Goal: Task Accomplishment & Management: Manage account settings

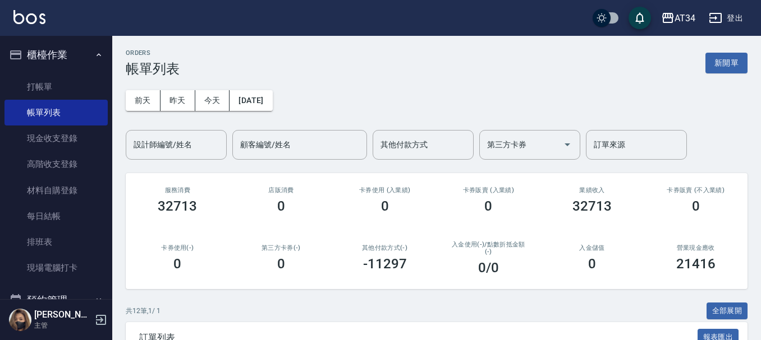
click at [82, 77] on link "打帳單" at bounding box center [55, 87] width 103 height 26
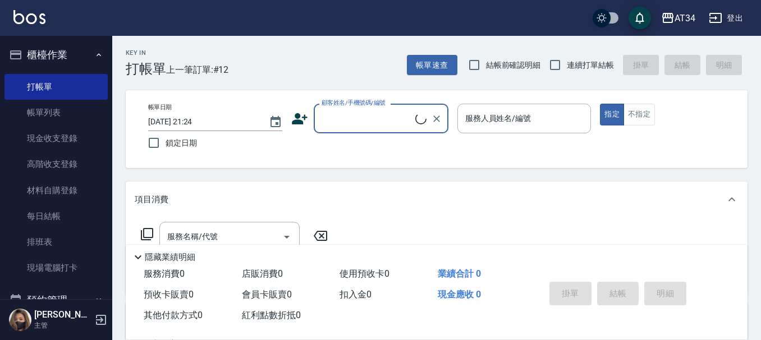
click at [303, 121] on icon at bounding box center [299, 119] width 17 height 17
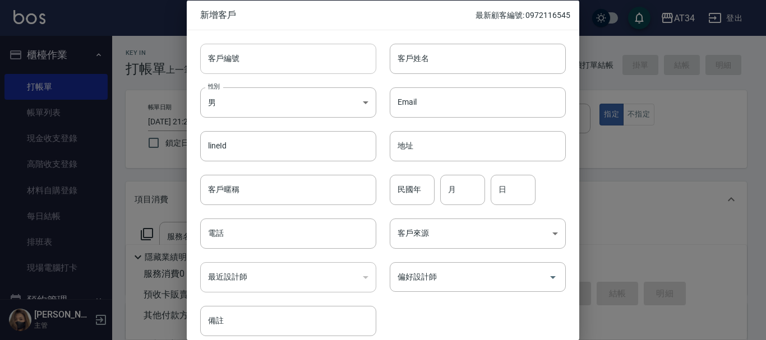
click at [224, 56] on input "客戶編號" at bounding box center [288, 58] width 176 height 30
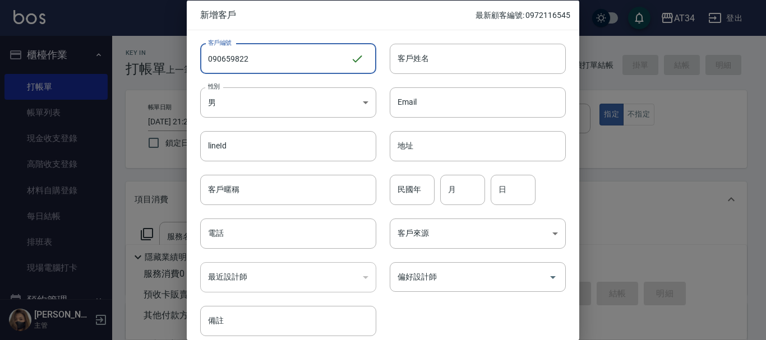
click at [267, 62] on input "090659822" at bounding box center [275, 58] width 150 height 30
click at [264, 65] on input "0906598227" at bounding box center [276, 58] width 153 height 30
type input "0906598227"
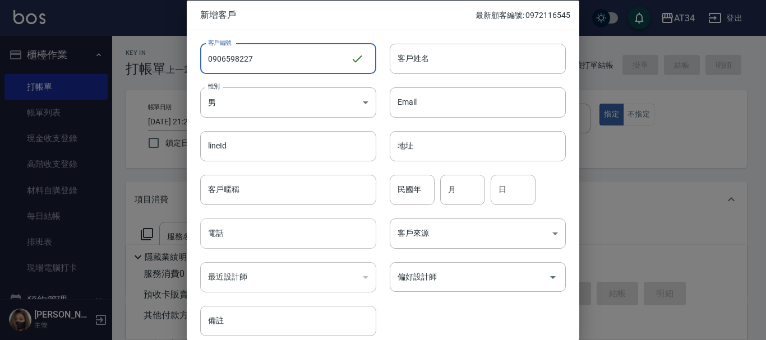
click at [238, 241] on input "電話" at bounding box center [288, 234] width 176 height 30
paste input "0906598227"
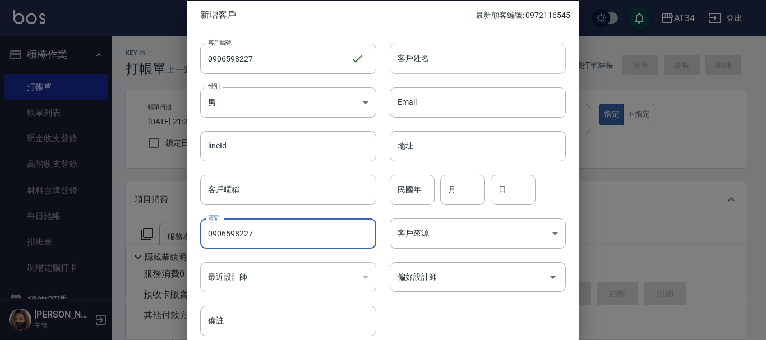
type input "0906598227"
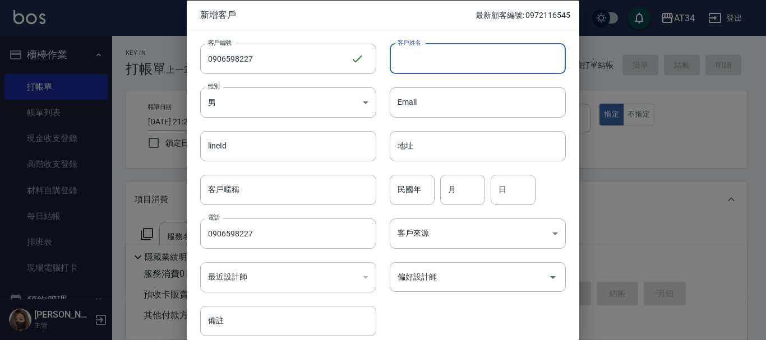
click at [434, 58] on input "客戶姓名" at bounding box center [478, 58] width 176 height 30
type input "[PERSON_NAME]"
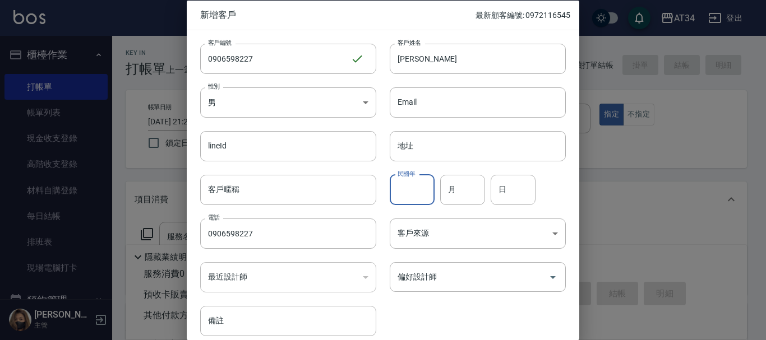
click at [414, 190] on input "民國年" at bounding box center [412, 189] width 45 height 30
type input "88"
click at [469, 191] on input "月" at bounding box center [462, 189] width 45 height 30
type input "03"
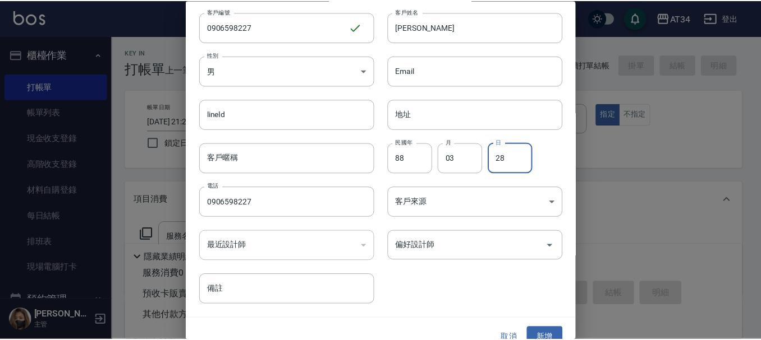
scroll to position [48, 0]
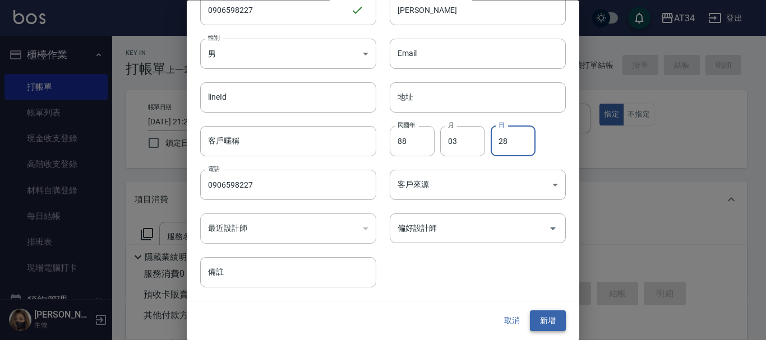
type input "28"
click at [545, 320] on button "新增" at bounding box center [548, 321] width 36 height 21
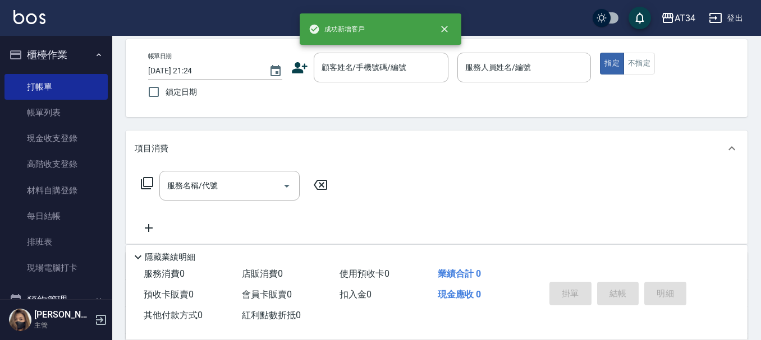
scroll to position [0, 0]
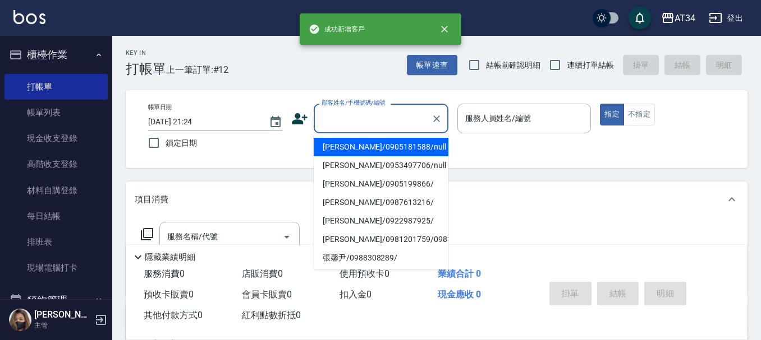
click at [355, 122] on input "顧客姓名/手機號碼/編號" at bounding box center [373, 119] width 108 height 20
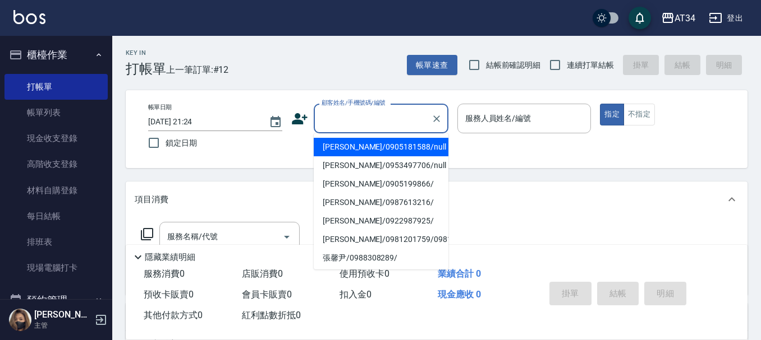
paste input "0906598227"
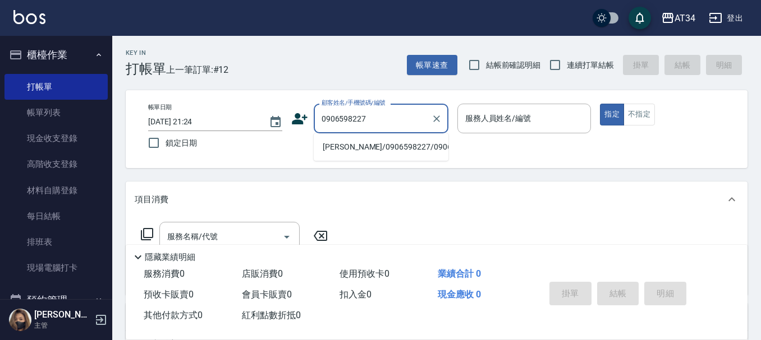
click at [347, 152] on li "[PERSON_NAME]/0906598227/0906598227" at bounding box center [381, 147] width 135 height 19
type input "[PERSON_NAME]/0906598227/0906598227"
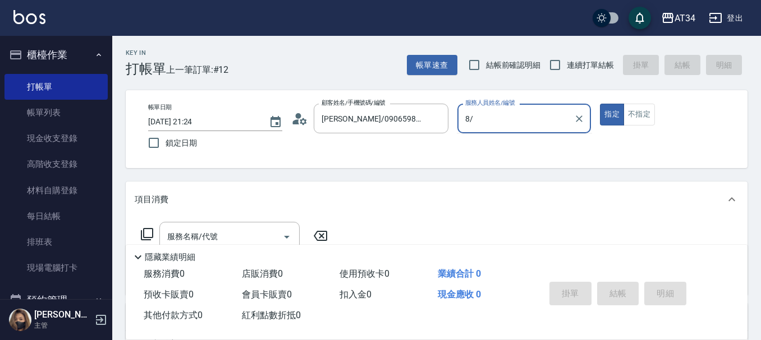
type input "8"
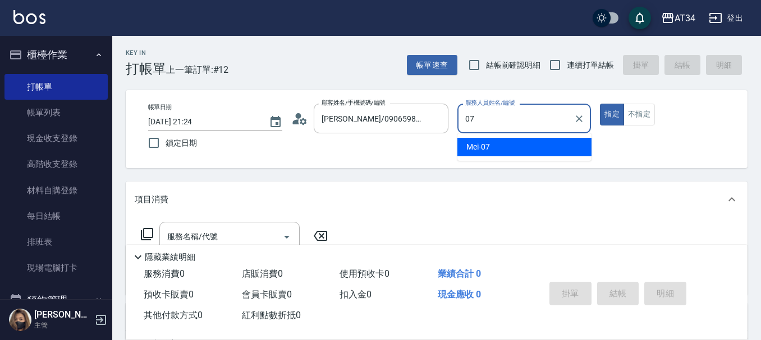
type input "Mei-07"
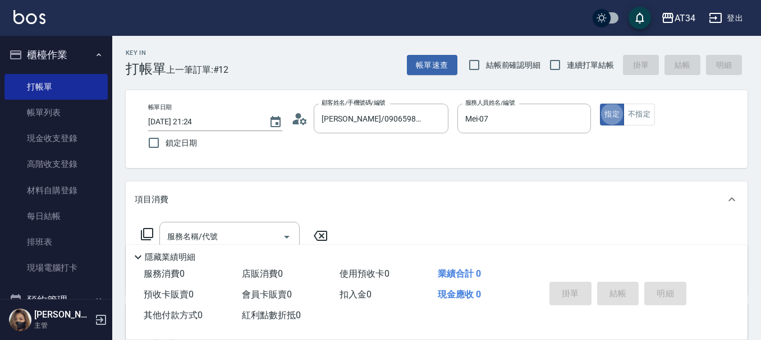
type button "true"
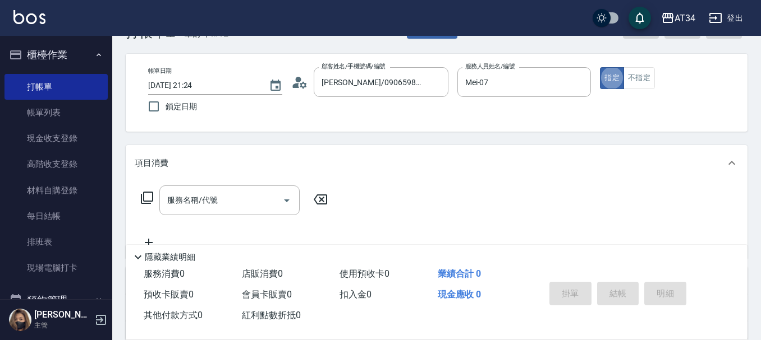
scroll to position [56, 0]
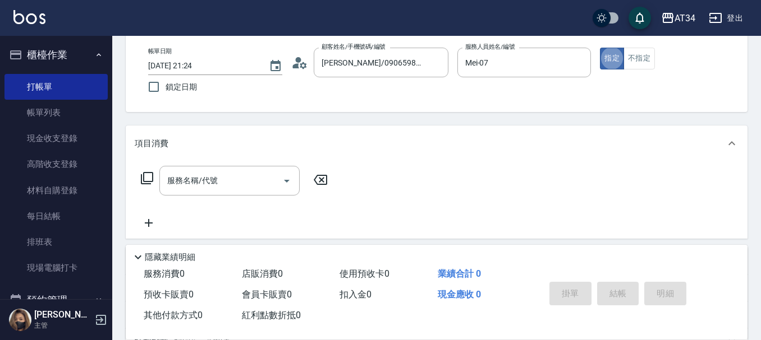
click at [220, 200] on div "服務名稱/代號 服務名稱/代號" at bounding box center [235, 198] width 200 height 64
click at [215, 194] on div "服務名稱/代號" at bounding box center [229, 181] width 140 height 30
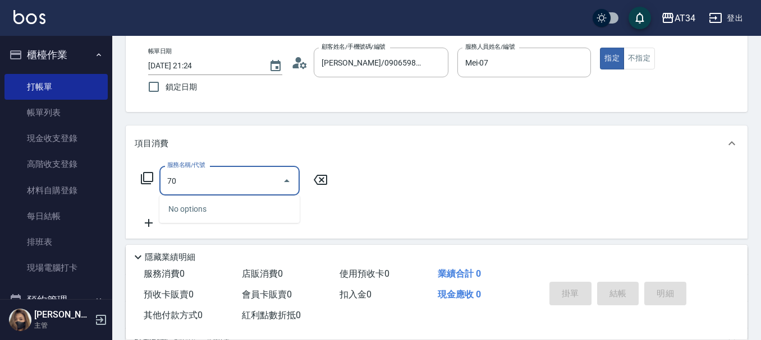
type input "703"
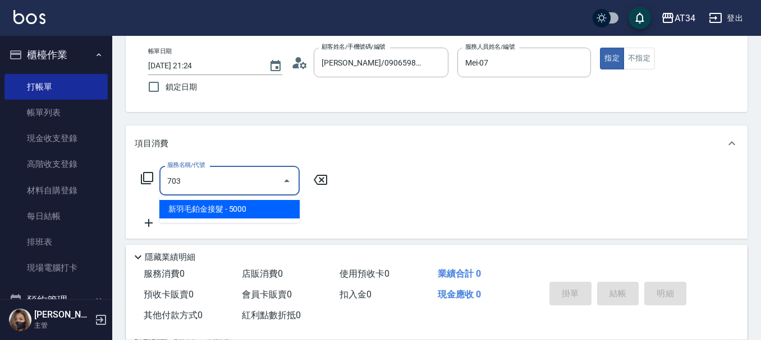
type input "500"
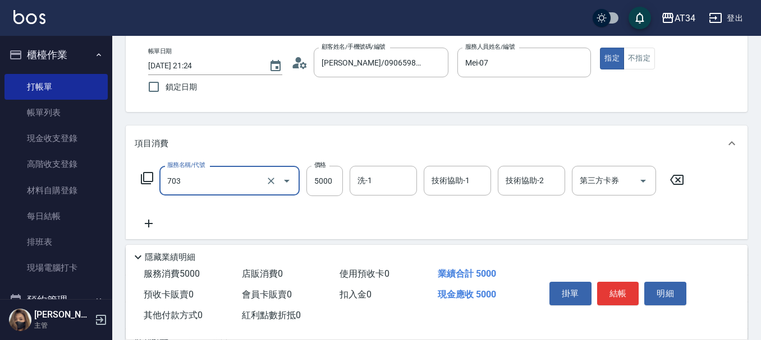
click at [218, 192] on div "703 服務名稱/代號" at bounding box center [229, 181] width 140 height 30
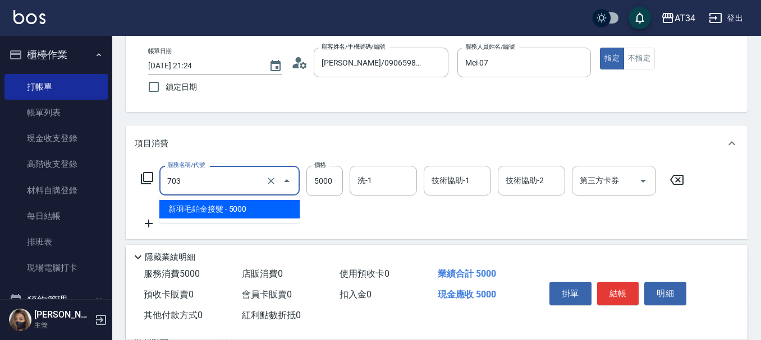
click at [189, 185] on input "703" at bounding box center [213, 181] width 99 height 20
click at [189, 183] on input "703" at bounding box center [213, 181] width 99 height 20
type input "0"
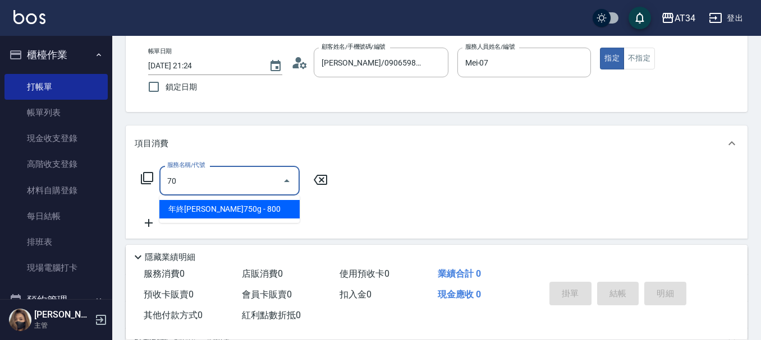
type input "704"
type input "500"
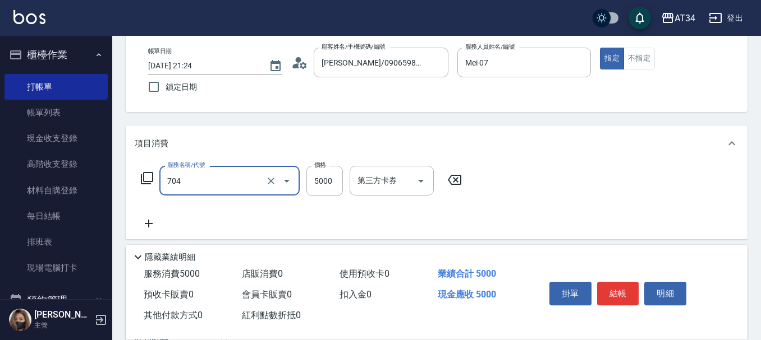
type input "新羽毛鉑金接髮調整(704)"
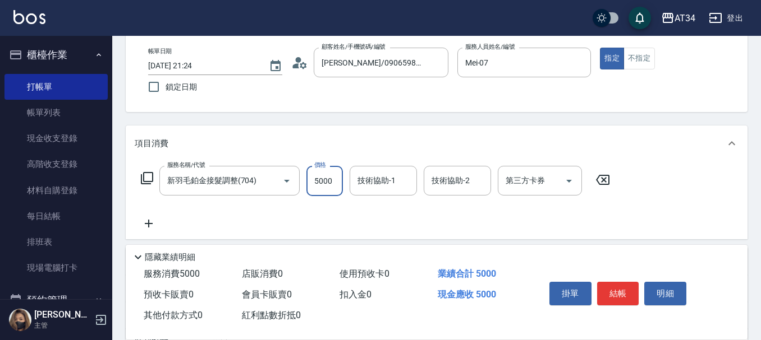
type input "0"
type input "400"
type input "4000"
click at [367, 182] on div "技術協助-1 技術協助-1" at bounding box center [382, 181] width 67 height 30
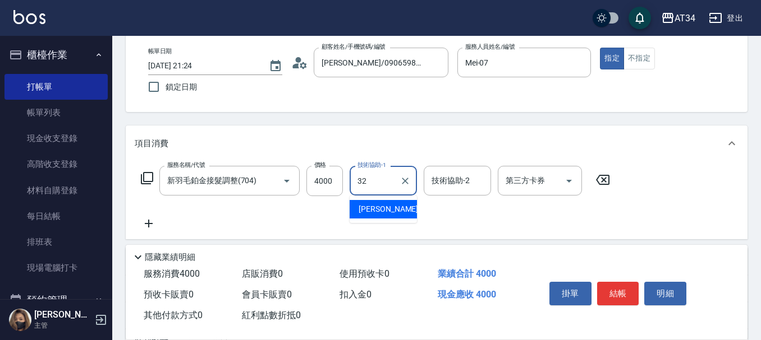
type input "阿源-32"
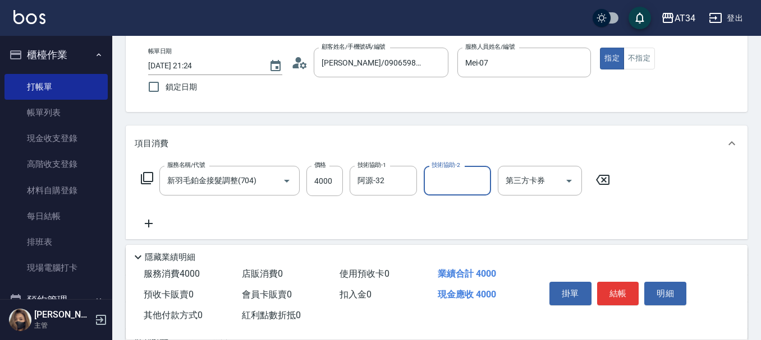
click at [162, 219] on div "服務名稱/代號 新羽毛鉑金接髮調整(704) 服務名稱/代號 價格 4000 價格 技術協助-1 阿源-32 技術協助-1 技術協助-2 技術協助-2 第三方…" at bounding box center [376, 198] width 482 height 65
click at [156, 223] on icon at bounding box center [149, 223] width 28 height 13
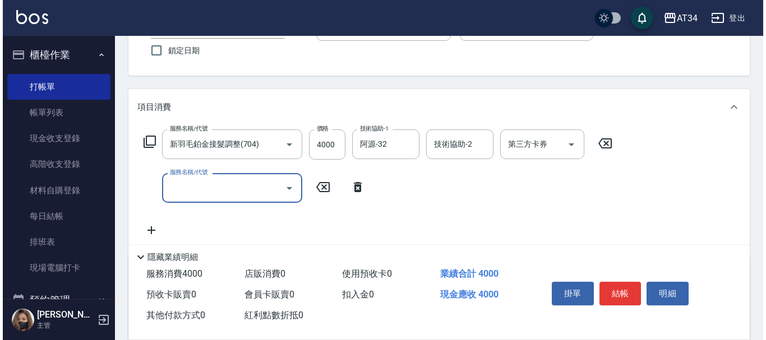
scroll to position [112, 0]
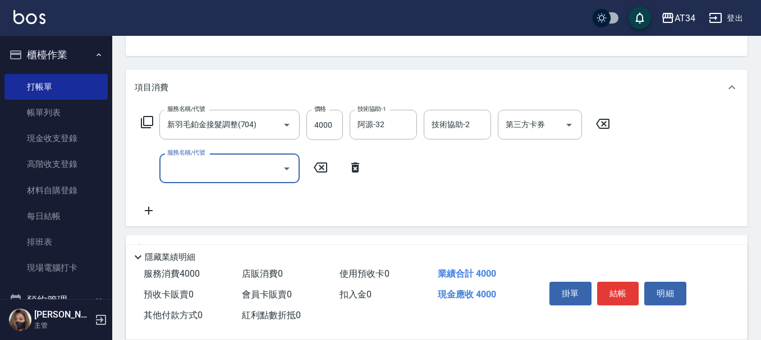
click at [356, 167] on icon at bounding box center [355, 168] width 8 height 10
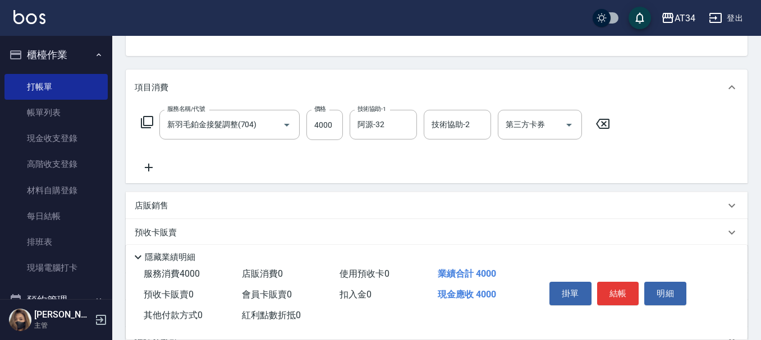
click at [153, 128] on icon at bounding box center [146, 122] width 13 height 13
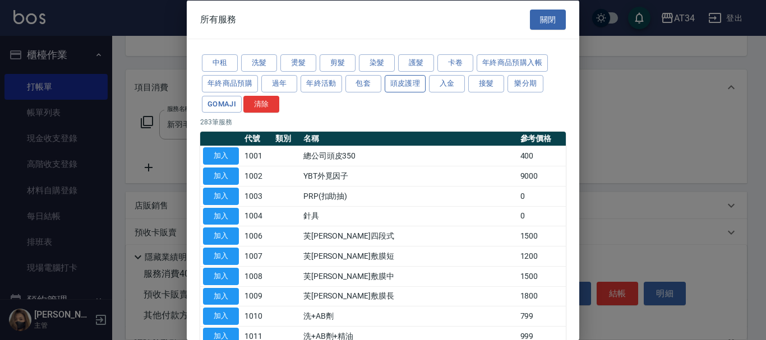
click at [412, 88] on button "頭皮護理" at bounding box center [406, 83] width 42 height 17
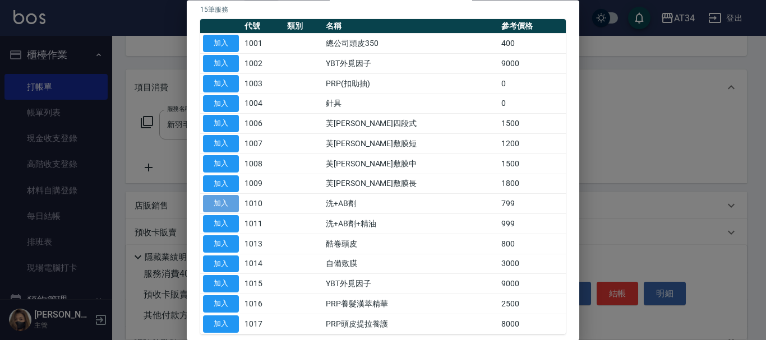
click at [211, 204] on button "加入" at bounding box center [221, 204] width 36 height 17
type input "470"
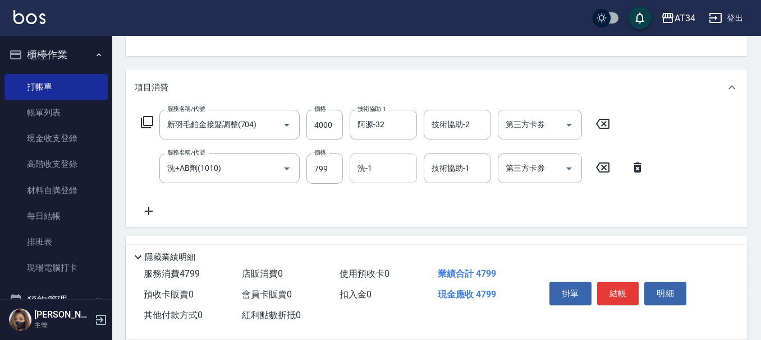
click at [388, 171] on input "洗-1" at bounding box center [383, 169] width 57 height 20
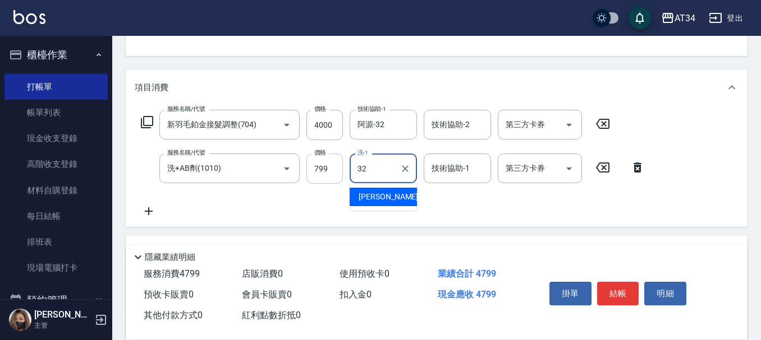
type input "阿源-32"
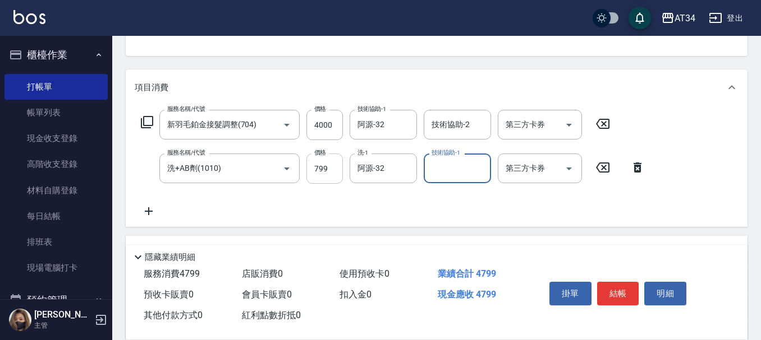
click at [326, 168] on input "799" at bounding box center [324, 169] width 36 height 30
type input "7"
type input "400"
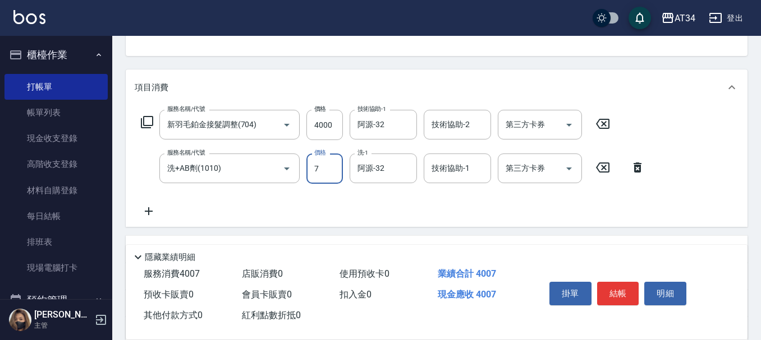
click at [323, 172] on input "7" at bounding box center [324, 169] width 36 height 30
click at [326, 173] on input "7" at bounding box center [324, 169] width 36 height 30
type input "70"
type input "470"
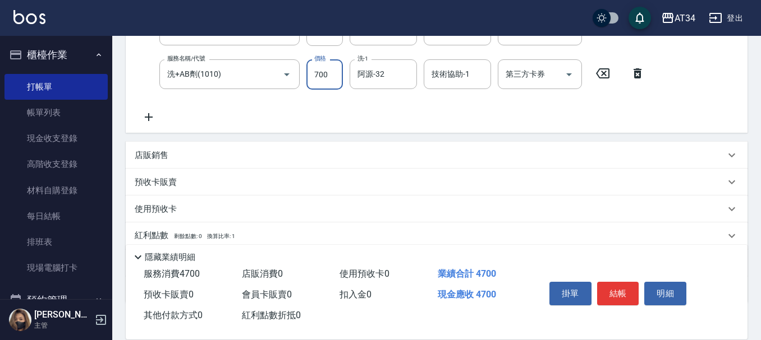
scroll to position [277, 0]
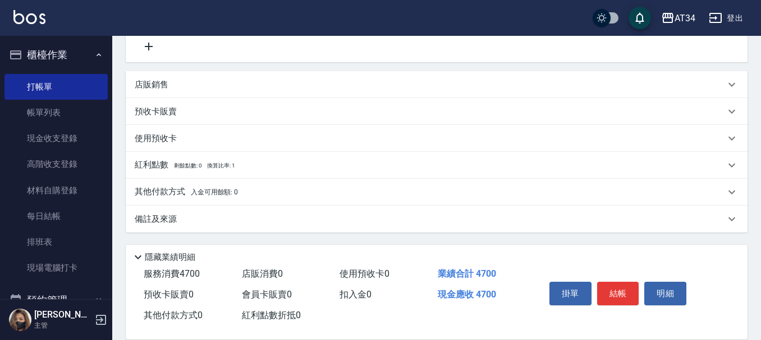
type input "700"
click at [173, 190] on p "其他付款方式 入金可用餘額: 0" at bounding box center [186, 192] width 103 height 12
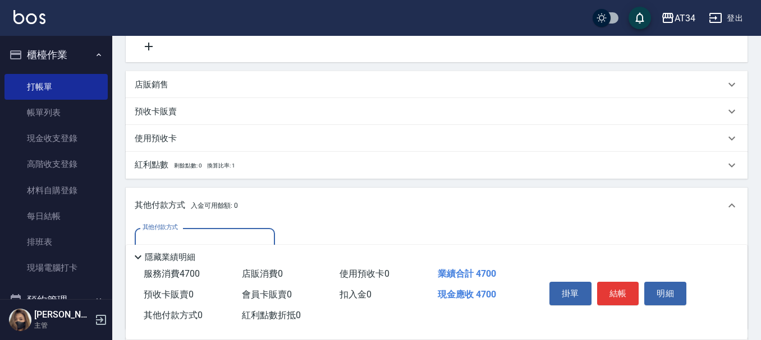
scroll to position [0, 0]
click at [169, 232] on label "其他付款方式" at bounding box center [159, 227] width 35 height 8
click at [169, 233] on input "其他付款方式" at bounding box center [205, 243] width 130 height 20
click at [169, 232] on label "其他付款方式" at bounding box center [159, 227] width 35 height 8
click at [169, 233] on input "其他付款方式" at bounding box center [205, 243] width 130 height 20
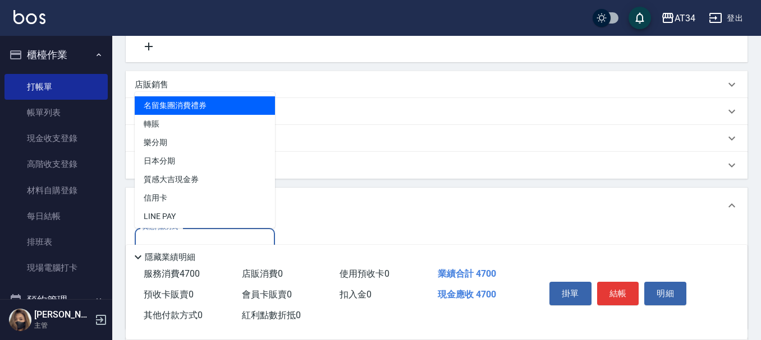
click at [172, 234] on input "其他付款方式" at bounding box center [205, 243] width 130 height 20
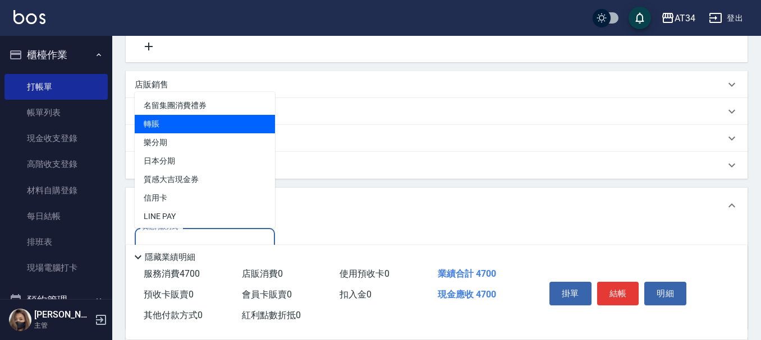
click at [160, 128] on span "轉賬" at bounding box center [205, 124] width 140 height 19
type input "轉賬"
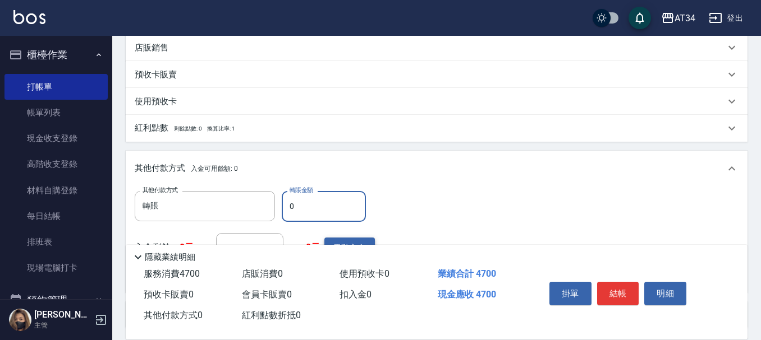
scroll to position [333, 0]
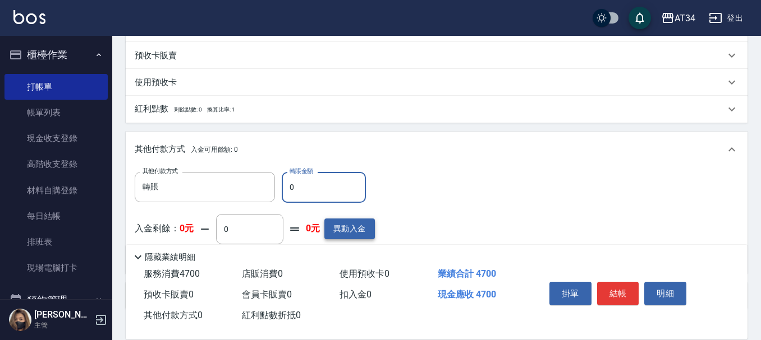
type input "44"
type input "460"
type input "470"
type input "0"
type input "4700"
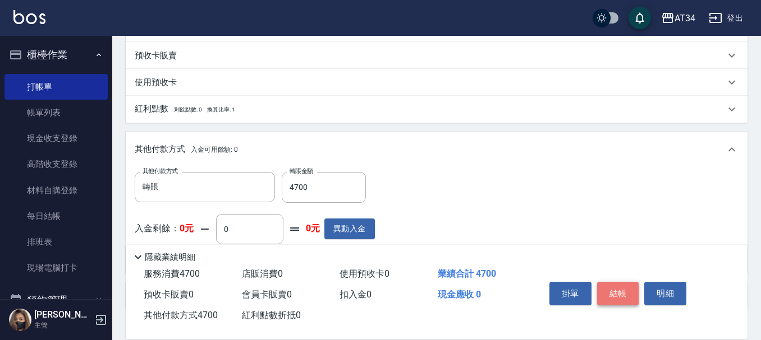
click at [616, 283] on button "結帳" at bounding box center [618, 294] width 42 height 24
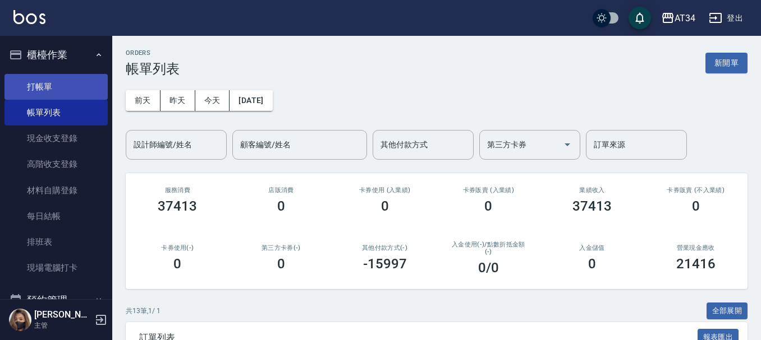
click at [57, 90] on link "打帳單" at bounding box center [55, 87] width 103 height 26
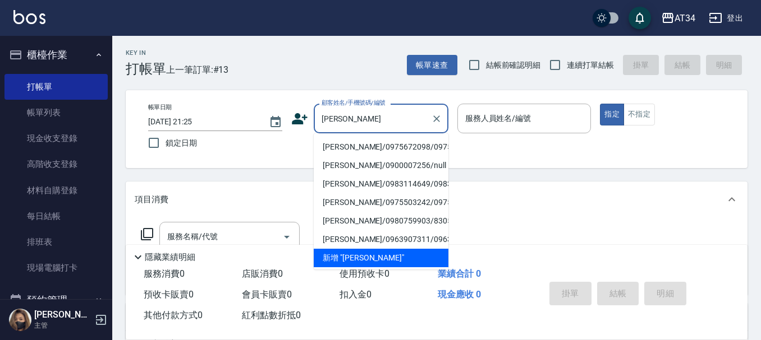
click at [351, 156] on li "[PERSON_NAME]/0975672098/0975672098" at bounding box center [381, 147] width 135 height 19
type input "[PERSON_NAME]/0975672098/0975672098"
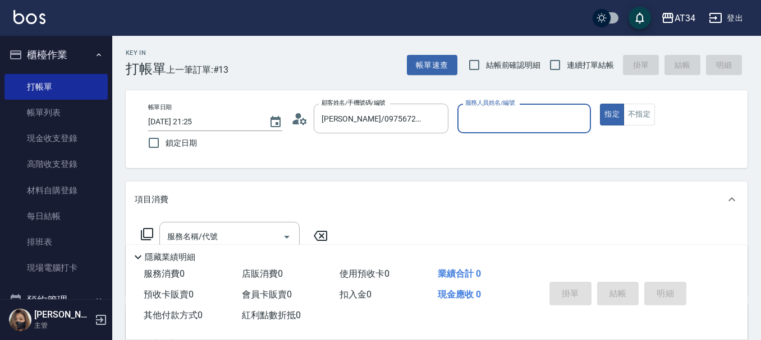
type input "Mei-07"
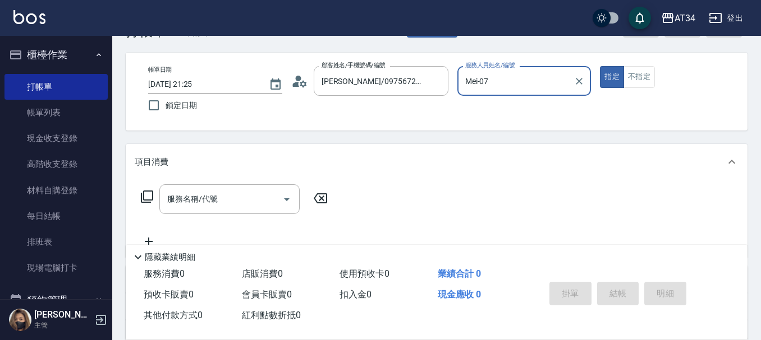
scroll to position [56, 0]
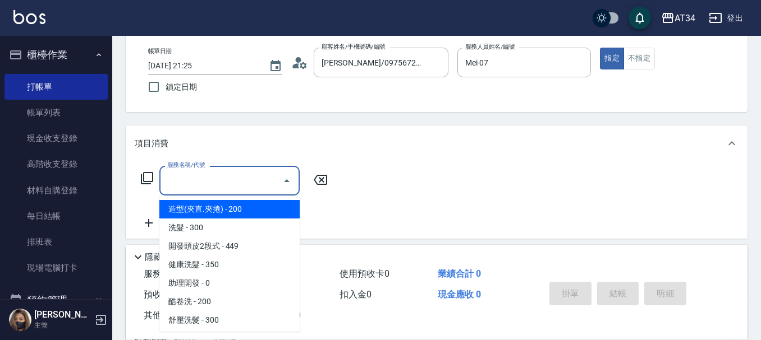
click at [220, 181] on input "服務名稱/代號" at bounding box center [220, 181] width 113 height 20
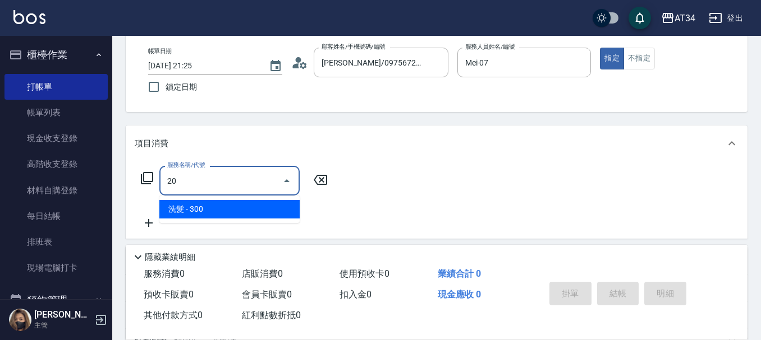
type input "2"
type input "703"
type input "500"
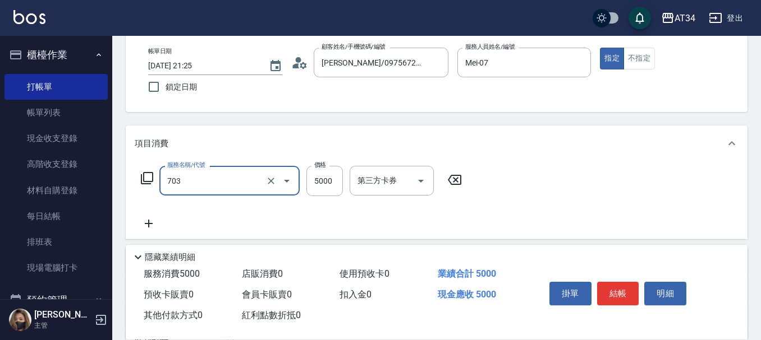
type input "新羽毛鉑金接髮(703)"
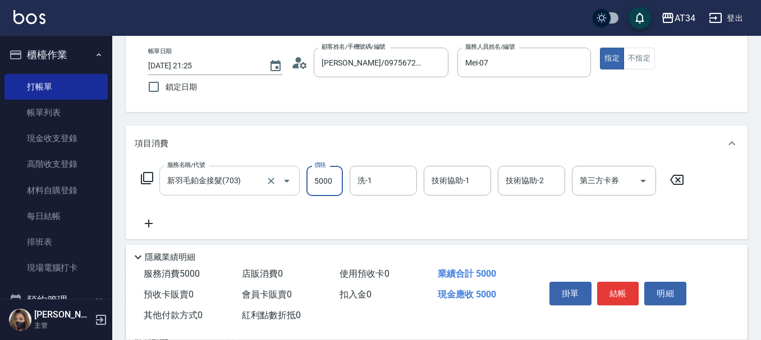
type input "0"
type input "100"
type input "10"
type input "1000"
type input "100"
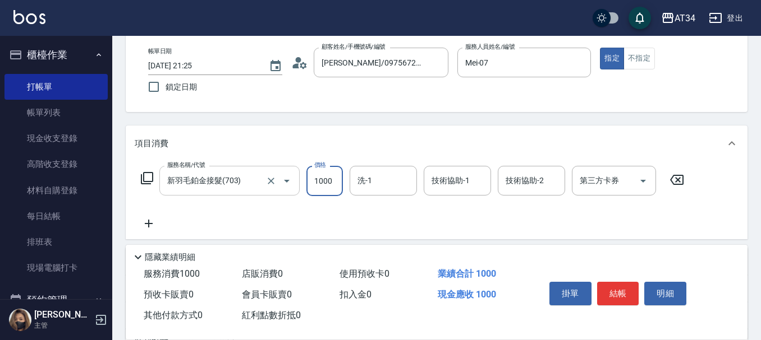
type input "1000"
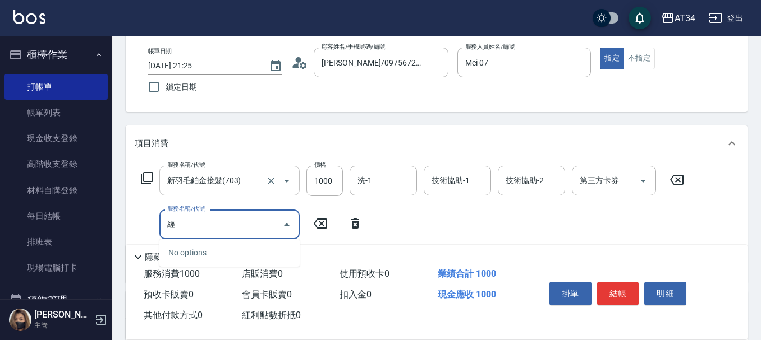
type input "[PERSON_NAME]"
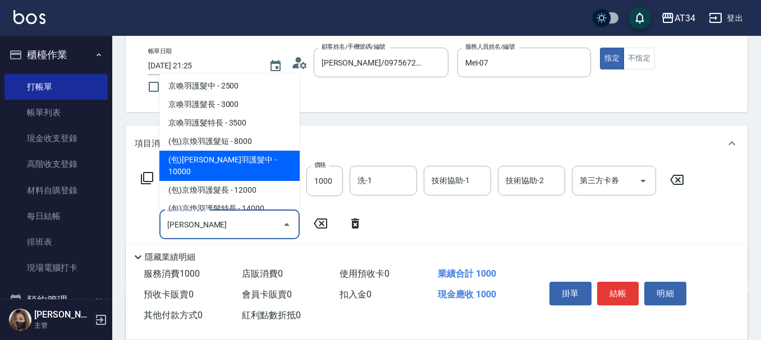
scroll to position [0, 0]
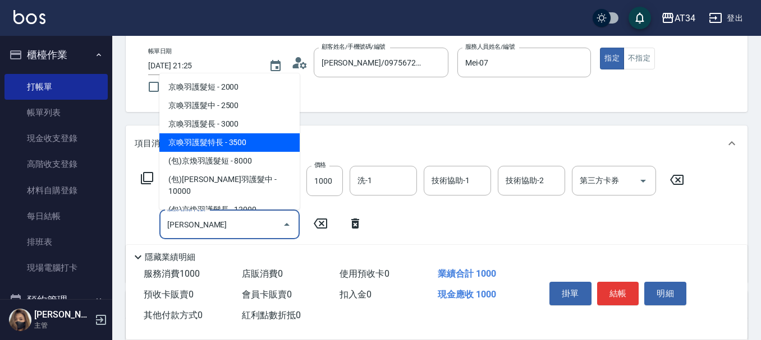
click at [247, 142] on span "京喚羽護髮特長 - 3500" at bounding box center [229, 142] width 140 height 19
type input "450"
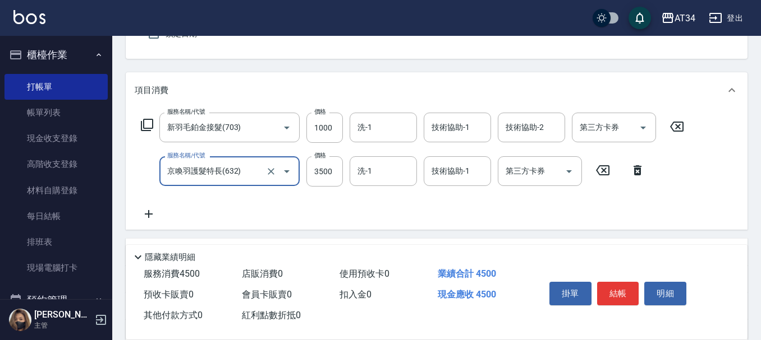
scroll to position [112, 0]
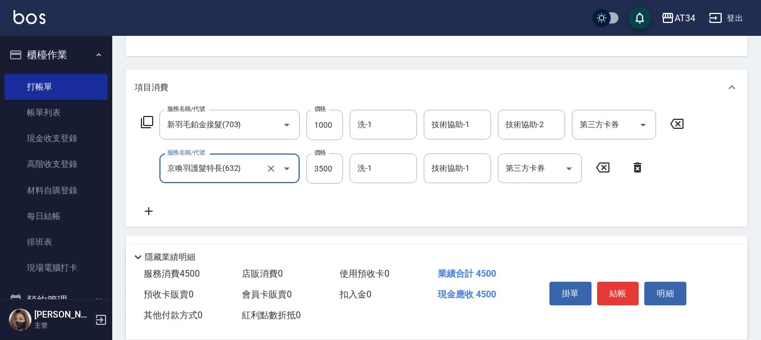
type input "京喚羽護髮特長(632)"
click at [148, 205] on icon at bounding box center [149, 211] width 28 height 13
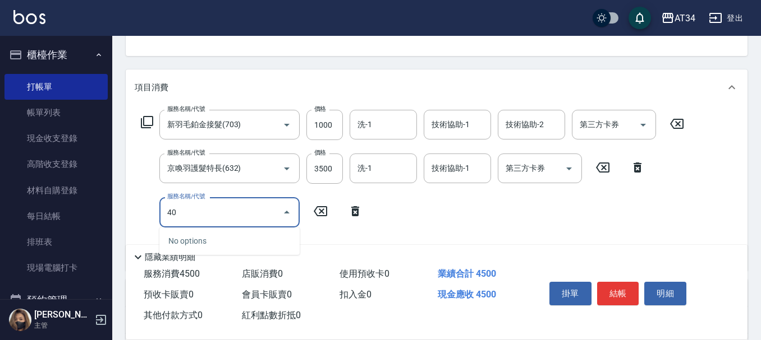
type input "401"
type input "470"
type input "剪髮(401)"
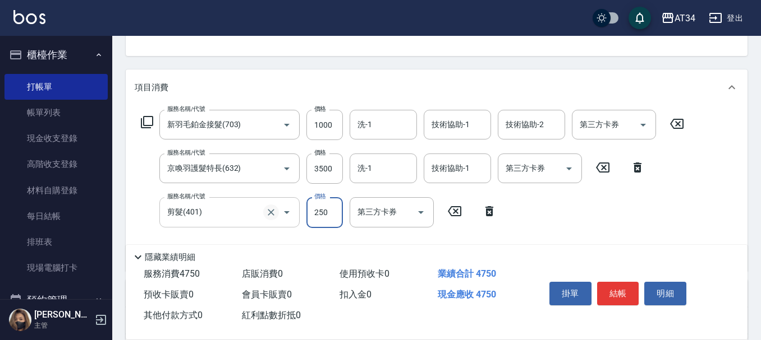
type input "450"
type input "30"
type input "480"
type input "300"
click at [463, 174] on input "技術協助-1" at bounding box center [457, 169] width 57 height 20
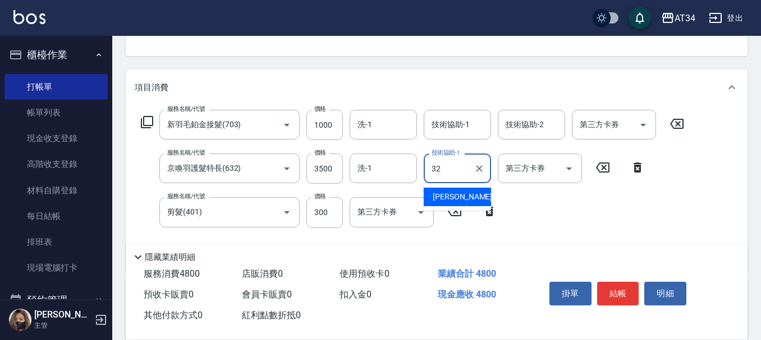
type input "阿源-32"
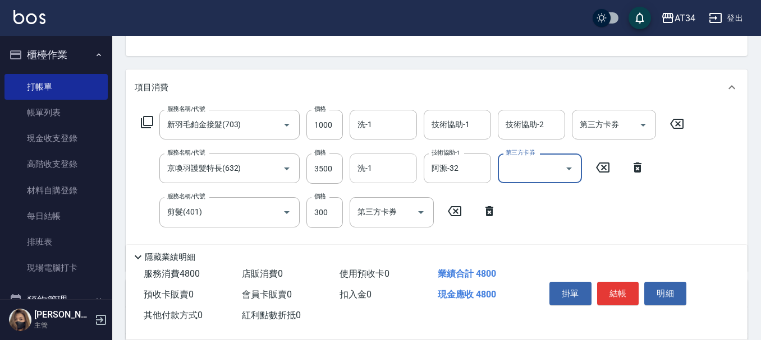
click at [401, 173] on input "洗-1" at bounding box center [383, 169] width 57 height 20
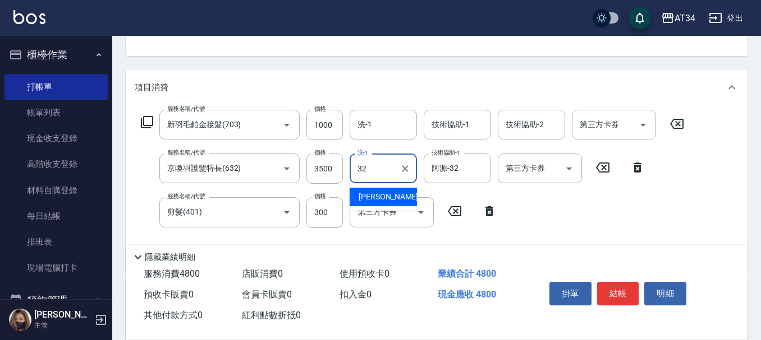
type input "阿源-32"
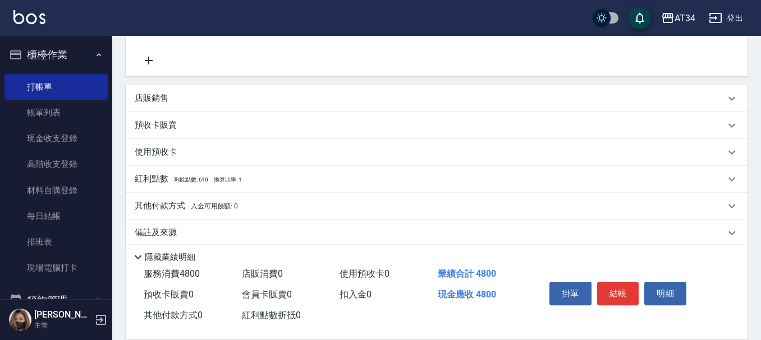
scroll to position [321, 0]
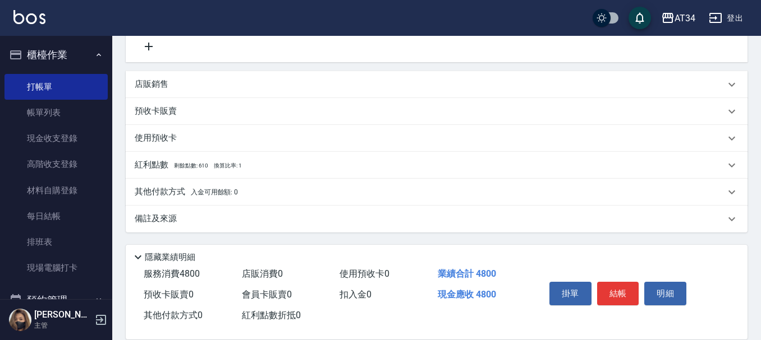
click at [165, 190] on p "其他付款方式 入金可用餘額: 0" at bounding box center [186, 192] width 103 height 12
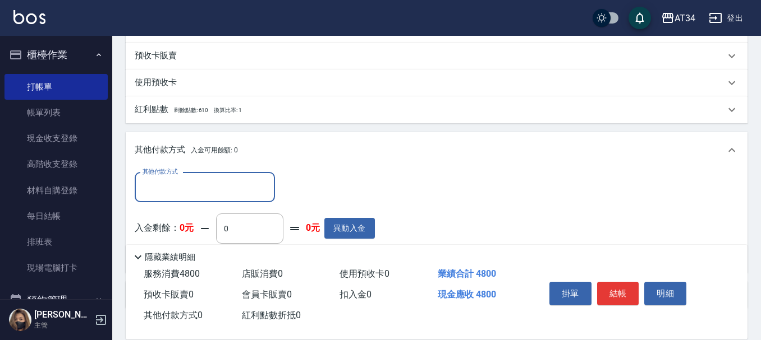
scroll to position [377, 0]
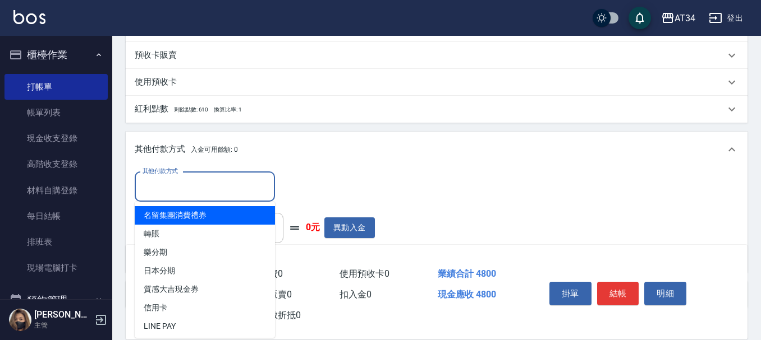
click at [159, 181] on input "其他付款方式" at bounding box center [205, 187] width 130 height 20
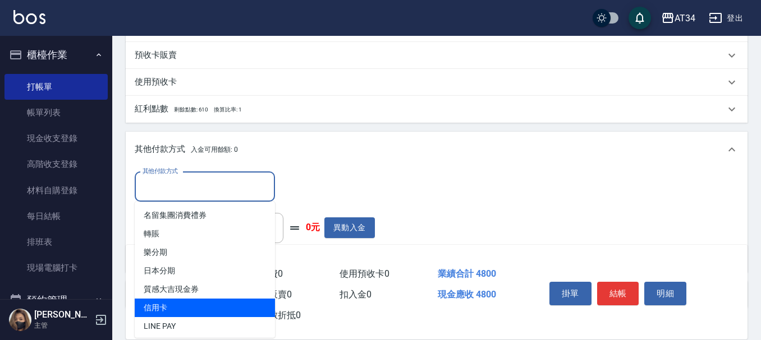
click at [174, 308] on span "信用卡" at bounding box center [205, 308] width 140 height 19
type input "信用卡"
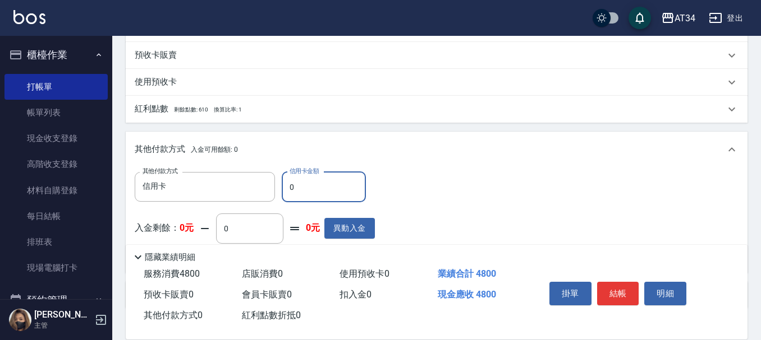
type input "44"
type input "470"
type input "480"
type input "0"
type input "4800"
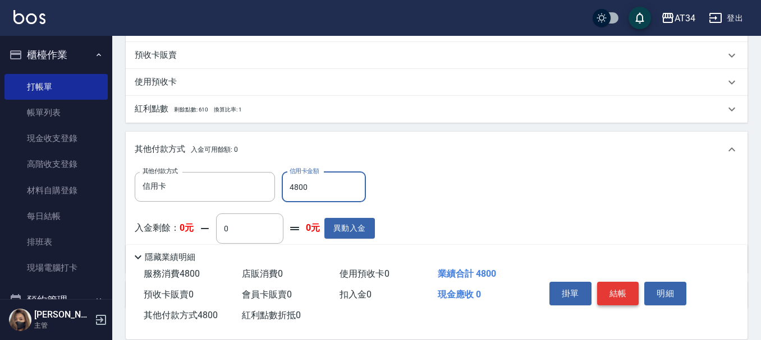
click at [620, 282] on button "結帳" at bounding box center [618, 294] width 42 height 24
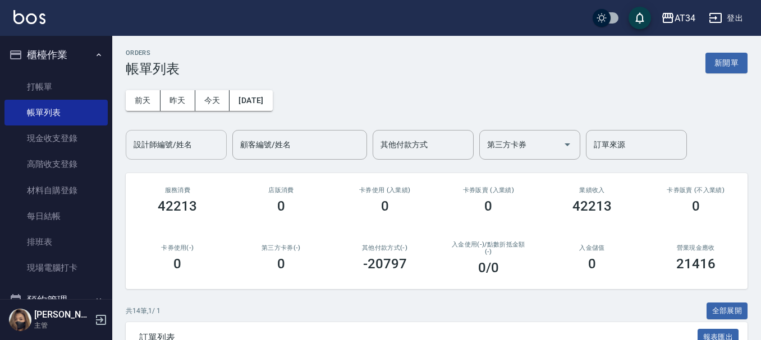
click at [137, 136] on div "設計師編號/姓名 設計師編號/姓名" at bounding box center [176, 145] width 101 height 30
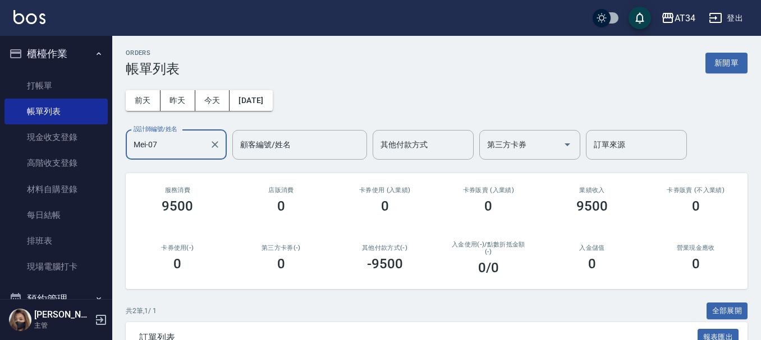
type input "Mei-07"
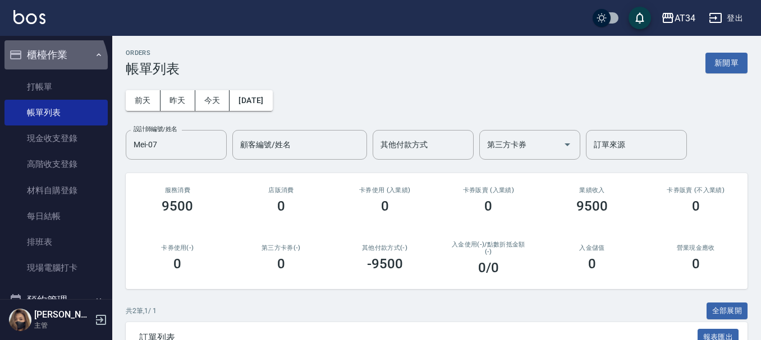
click at [45, 64] on button "櫃檯作業" at bounding box center [55, 54] width 103 height 29
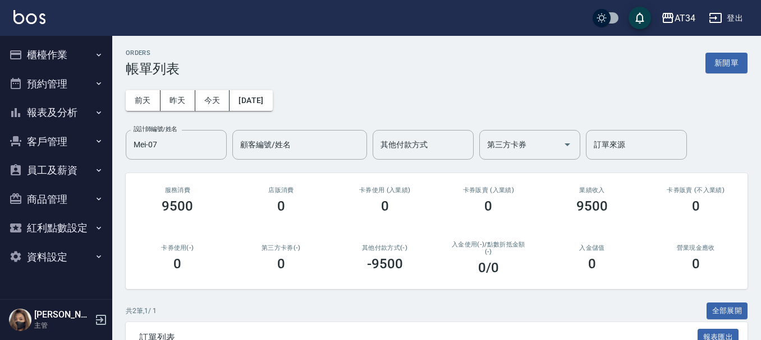
click at [50, 84] on ul "櫃檯作業 打帳單 帳單列表 現金收支登錄 高階收支登錄 材料自購登錄 每日結帳 排班表 現場電腦打卡 預約管理 預約管理 單日預約紀錄 單週預約紀錄 報表及分…" at bounding box center [55, 156] width 103 height 240
click at [48, 63] on button "櫃檯作業" at bounding box center [55, 54] width 103 height 29
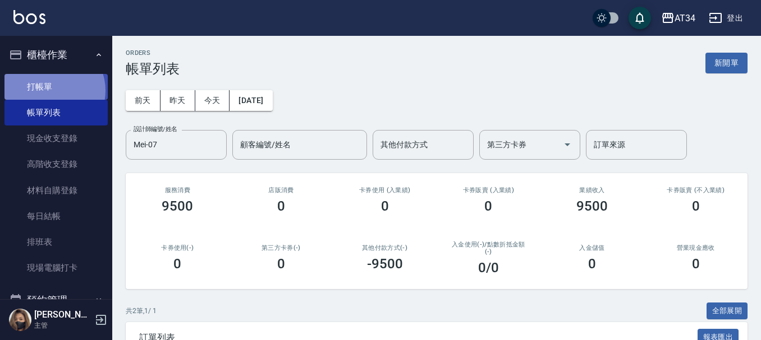
click at [50, 90] on link "打帳單" at bounding box center [55, 87] width 103 height 26
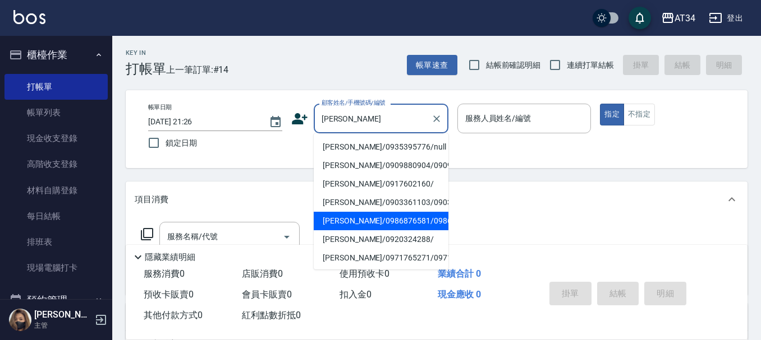
click at [365, 231] on li "[PERSON_NAME]/0986876581/0986876581" at bounding box center [381, 221] width 135 height 19
type input "[PERSON_NAME]/0986876581/0986876581"
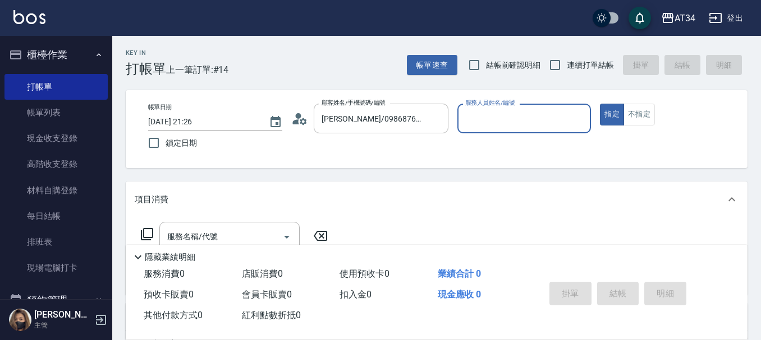
type input "Mei-07"
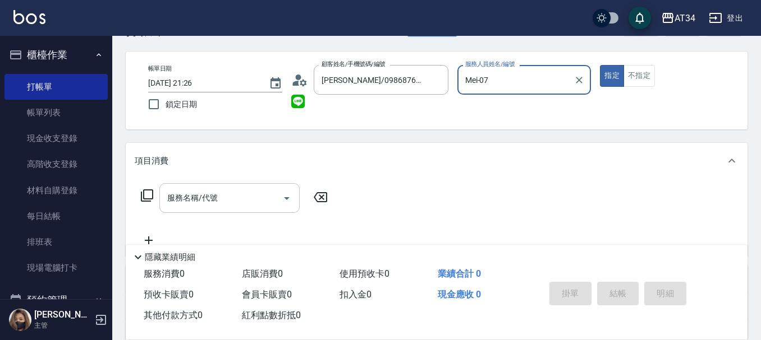
scroll to position [56, 0]
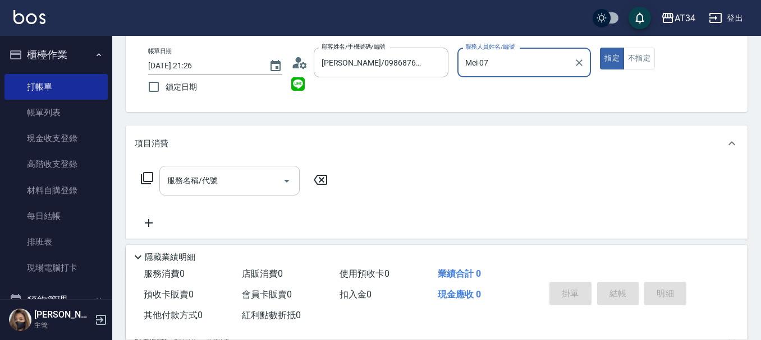
click at [237, 179] on input "服務名稱/代號" at bounding box center [220, 181] width 113 height 20
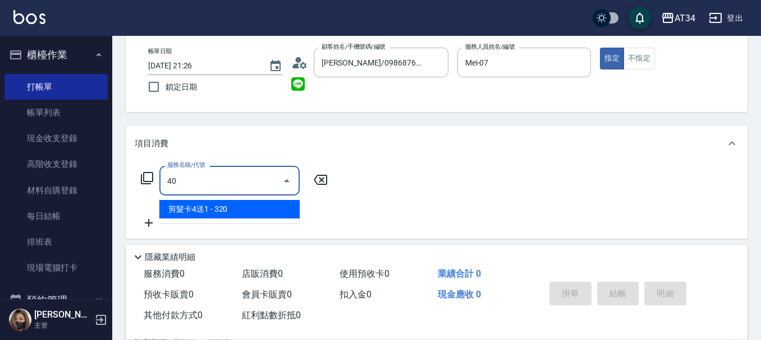
type input "401"
type input "20"
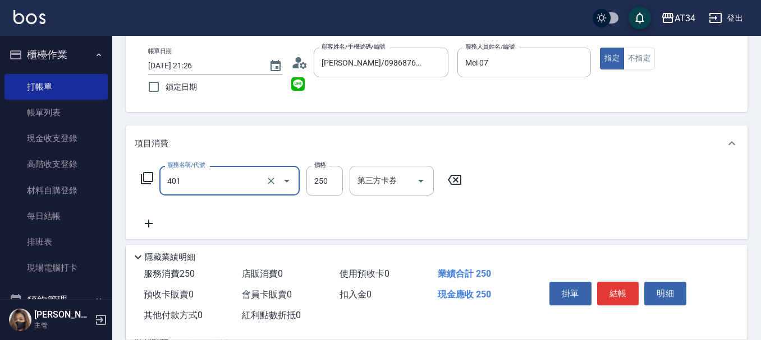
type input "剪髮(401)"
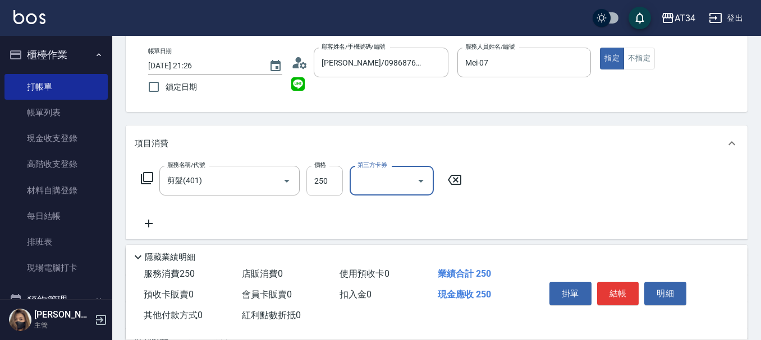
click at [340, 180] on input "250" at bounding box center [324, 181] width 36 height 30
type input "0"
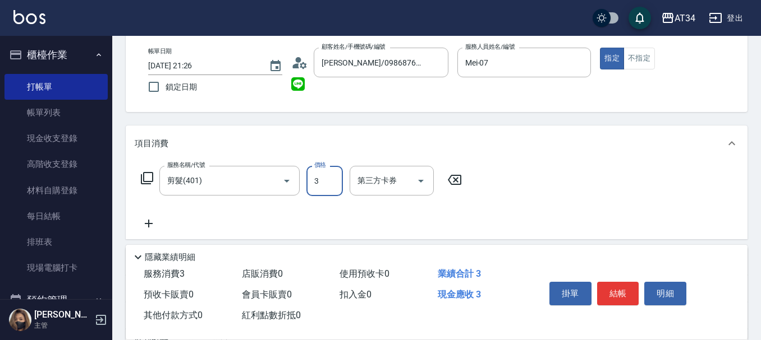
type input "30"
type input "300"
click at [621, 288] on button "結帳" at bounding box center [618, 294] width 42 height 24
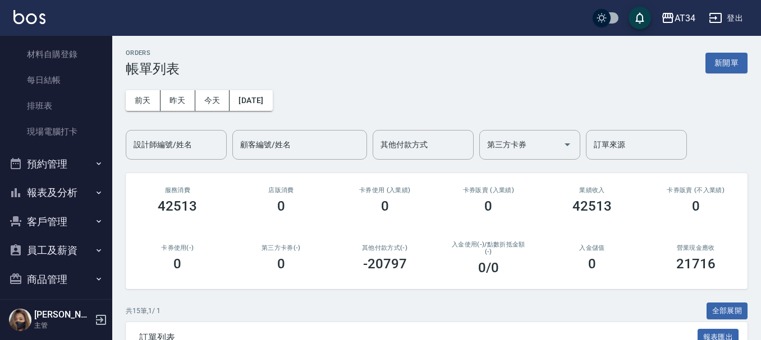
scroll to position [168, 0]
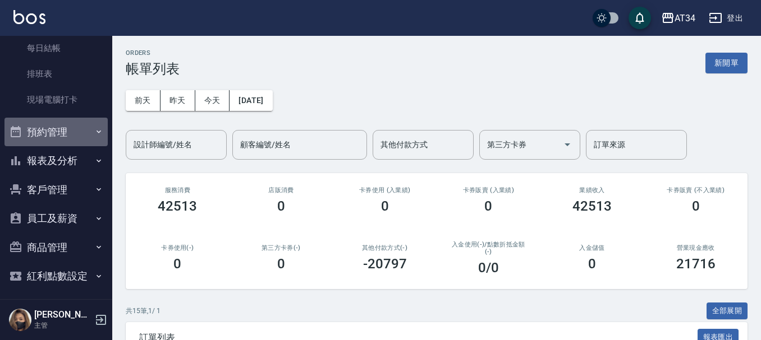
click at [78, 130] on button "預約管理" at bounding box center [55, 132] width 103 height 29
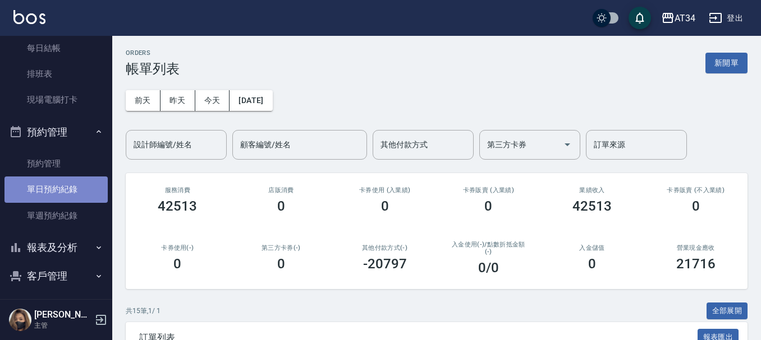
click at [70, 187] on link "單日預約紀錄" at bounding box center [55, 190] width 103 height 26
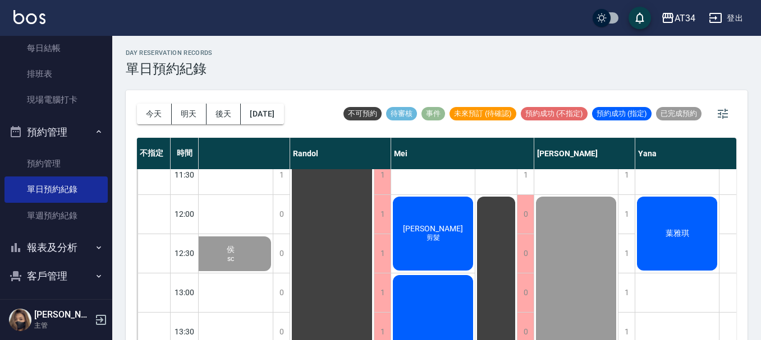
scroll to position [0, 422]
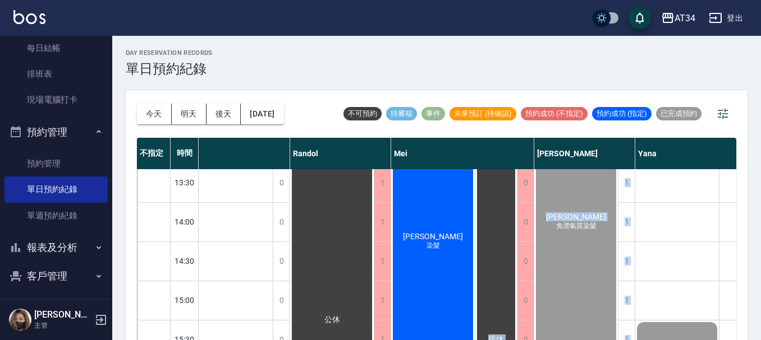
drag, startPoint x: 484, startPoint y: 333, endPoint x: 535, endPoint y: 333, distance: 51.0
click at [535, 333] on div "11:00 11:30 12:00 12:30 13:00 13:30 14:00 14:30 15:00 15:30 16:00 16:30 17:00 1…" at bounding box center [347, 320] width 1265 height 707
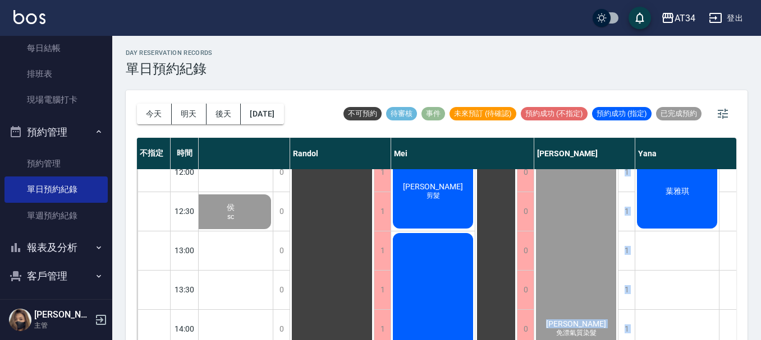
scroll to position [42, 422]
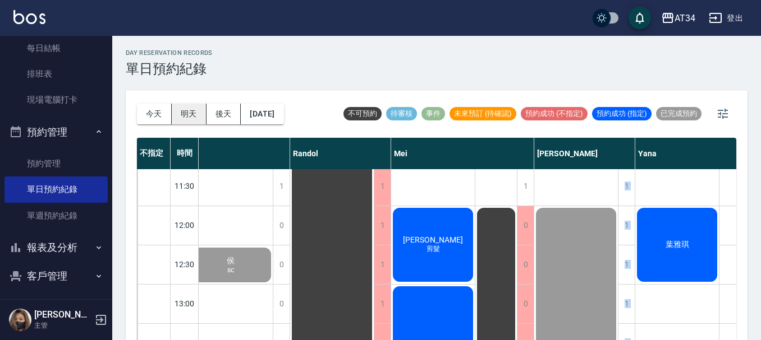
click at [194, 112] on button "明天" at bounding box center [189, 114] width 35 height 21
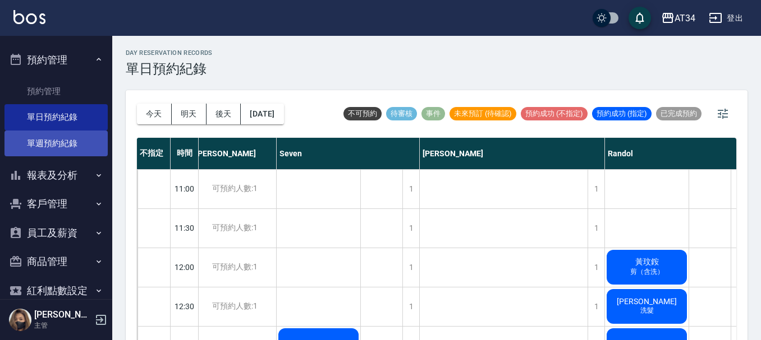
scroll to position [280, 0]
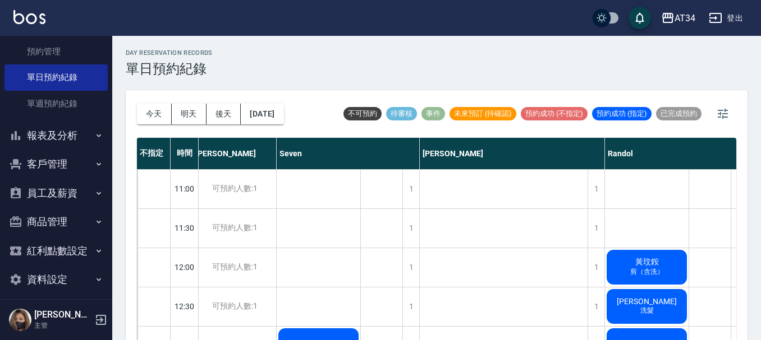
click at [61, 139] on button "報表及分析" at bounding box center [55, 135] width 103 height 29
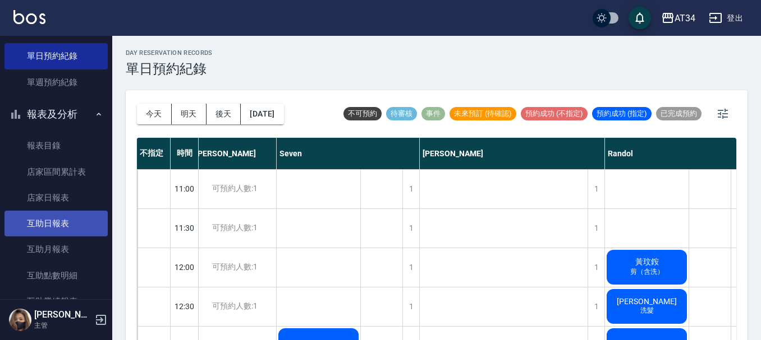
scroll to position [337, 0]
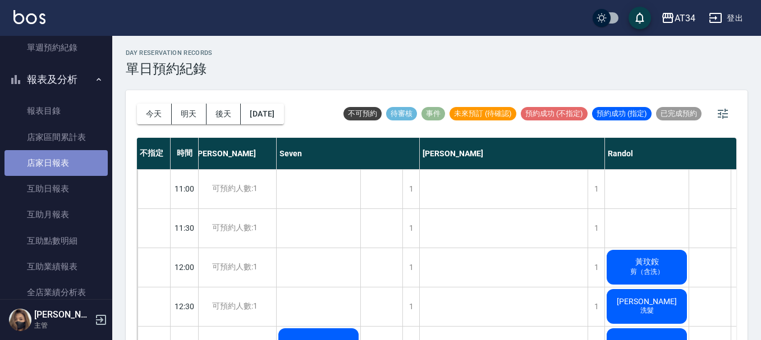
click at [76, 158] on link "店家日報表" at bounding box center [55, 163] width 103 height 26
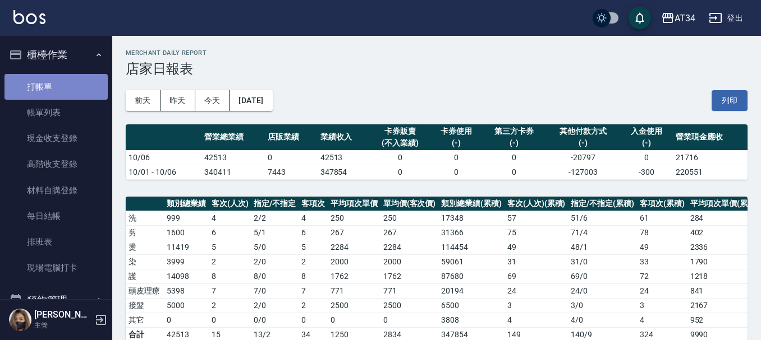
click at [84, 87] on link "打帳單" at bounding box center [55, 87] width 103 height 26
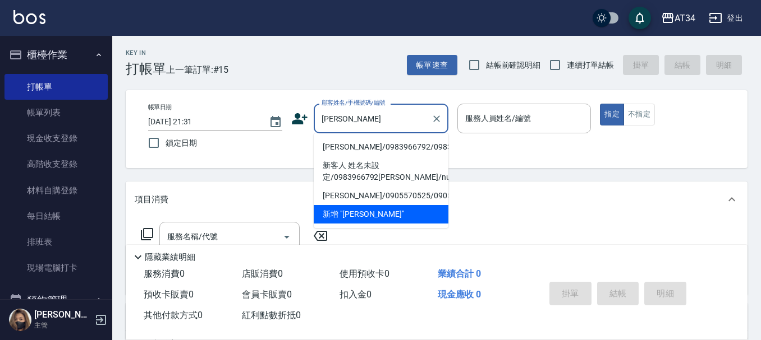
click at [406, 154] on li "[PERSON_NAME]/0983966792/0983966792" at bounding box center [381, 147] width 135 height 19
type input "[PERSON_NAME]/0983966792/0983966792"
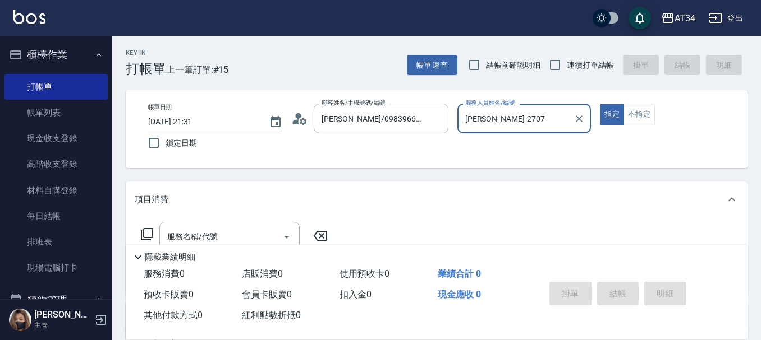
click at [494, 131] on div "[PERSON_NAME]-2707 服務人員姓名/編號" at bounding box center [524, 119] width 134 height 30
click at [500, 91] on div "帳單日期 [DATE] 21:31 鎖定日期 顧客姓名/手機號碼/編號 [PERSON_NAME]/0983966792/0983966792 顧客姓名/手機…" at bounding box center [436, 129] width 621 height 78
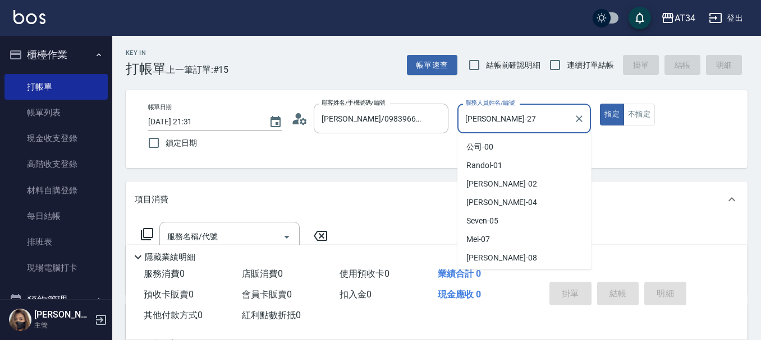
click at [498, 110] on input "[PERSON_NAME]-27" at bounding box center [515, 119] width 107 height 20
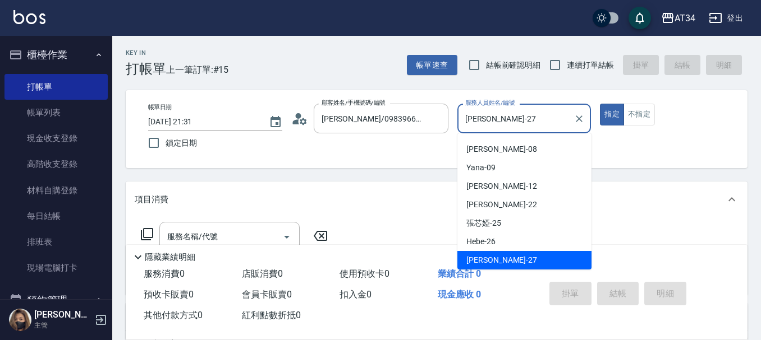
click at [498, 110] on input "[PERSON_NAME]-27" at bounding box center [515, 119] width 107 height 20
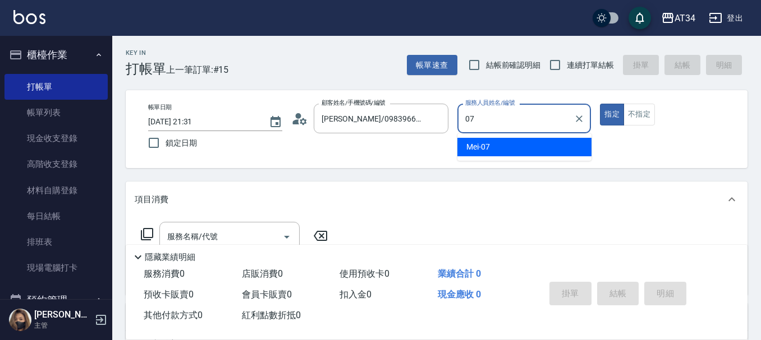
type input "Mei-07"
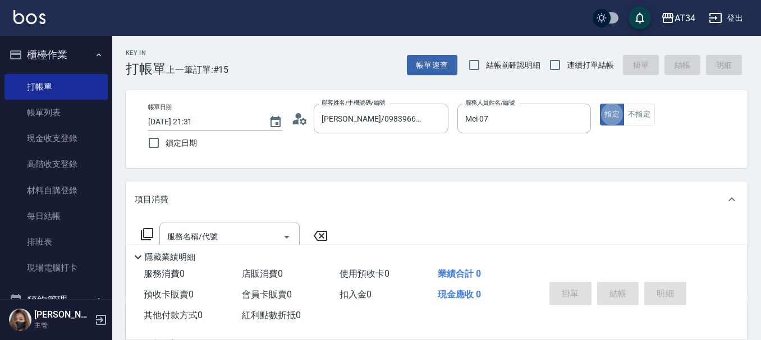
type button "true"
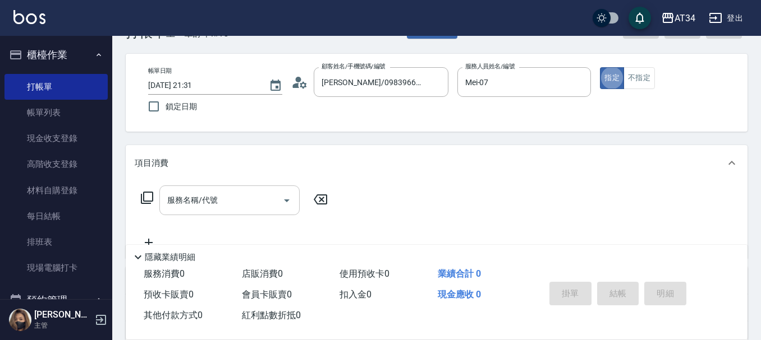
scroll to position [56, 0]
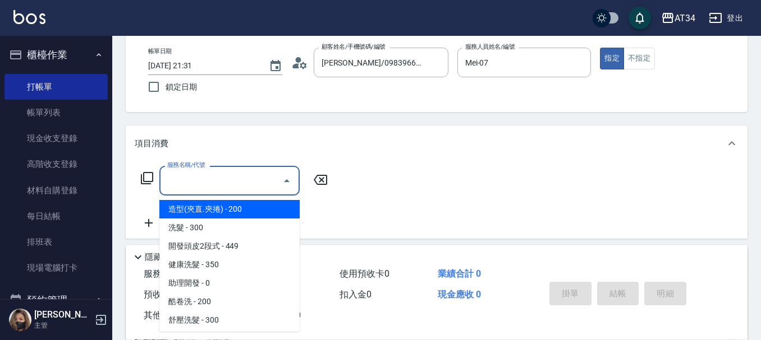
click at [220, 176] on input "服務名稱/代號" at bounding box center [220, 181] width 113 height 20
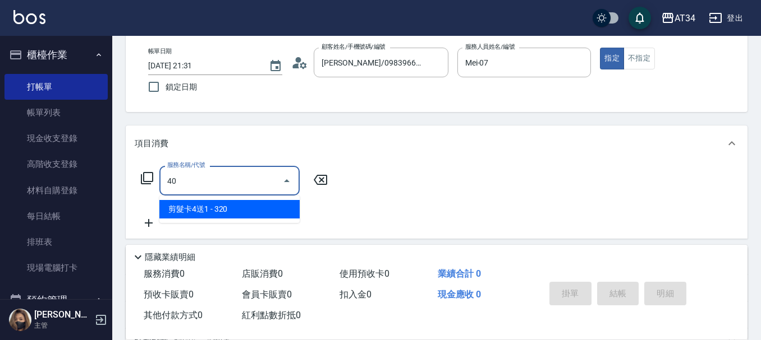
type input "401"
type input "20"
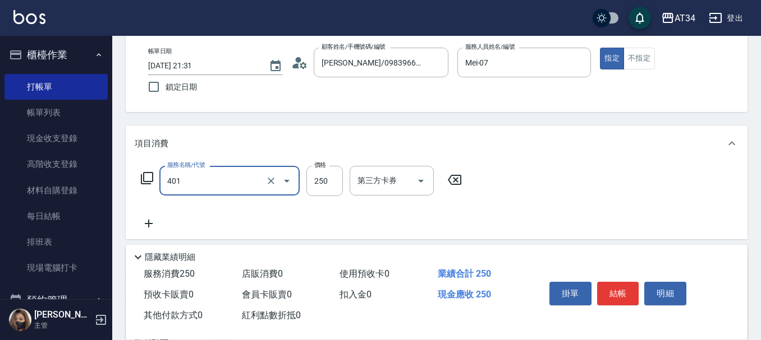
type input "剪髮(401)"
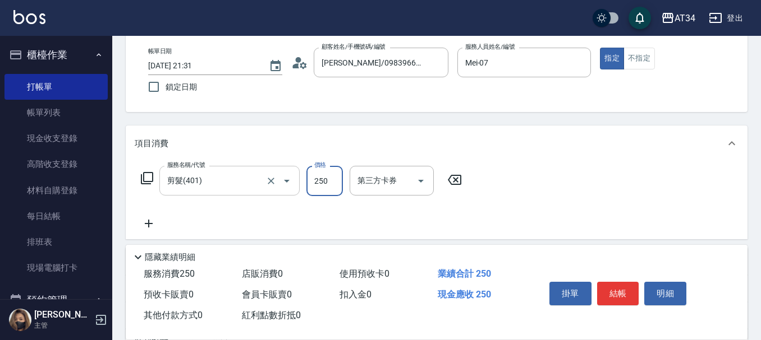
type input "0"
type input "10"
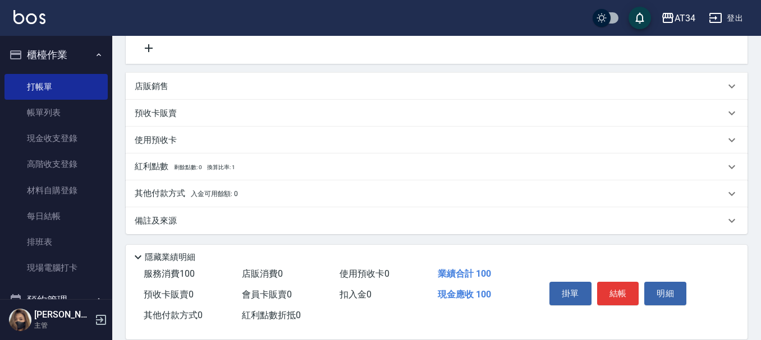
scroll to position [233, 0]
type input "100"
click at [621, 289] on button "結帳" at bounding box center [618, 294] width 42 height 24
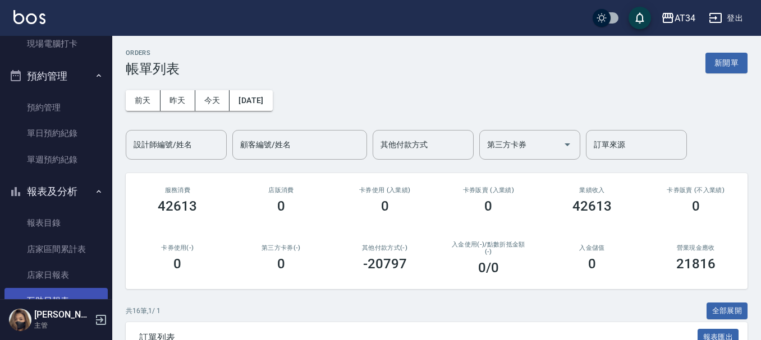
scroll to position [280, 0]
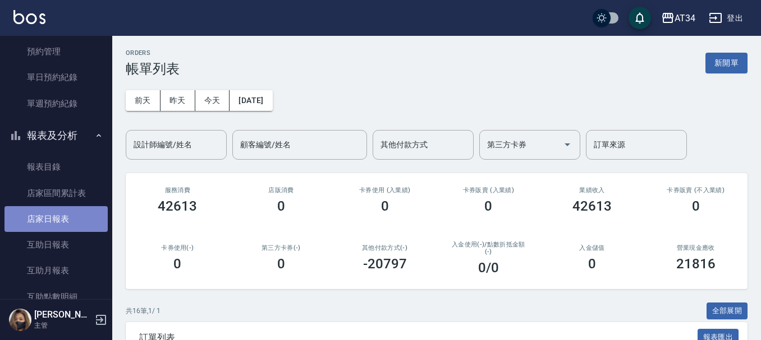
click at [69, 219] on link "店家日報表" at bounding box center [55, 219] width 103 height 26
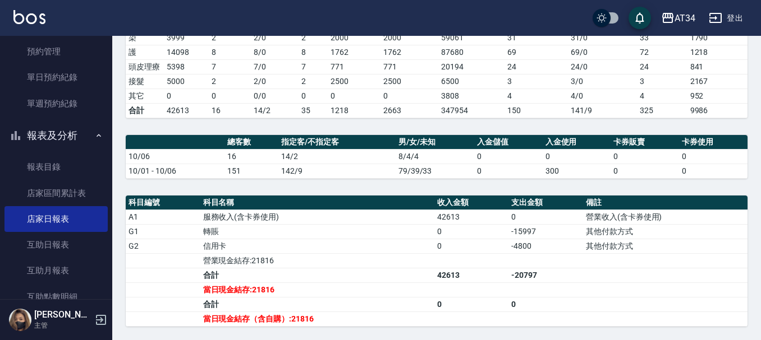
scroll to position [280, 0]
